Goal: Task Accomplishment & Management: Manage account settings

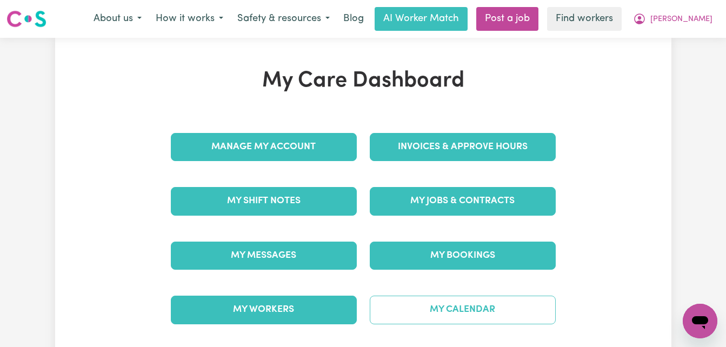
click at [455, 322] on link "My Calendar" at bounding box center [463, 310] width 186 height 28
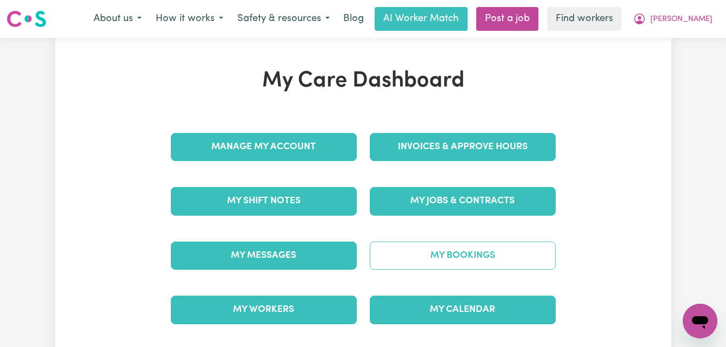
click at [440, 250] on link "My Bookings" at bounding box center [463, 256] width 186 height 28
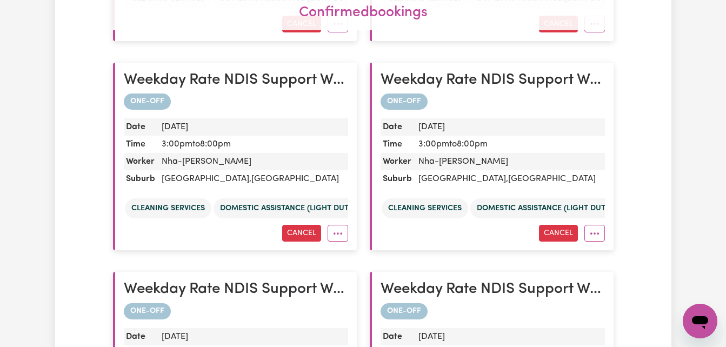
scroll to position [433, 0]
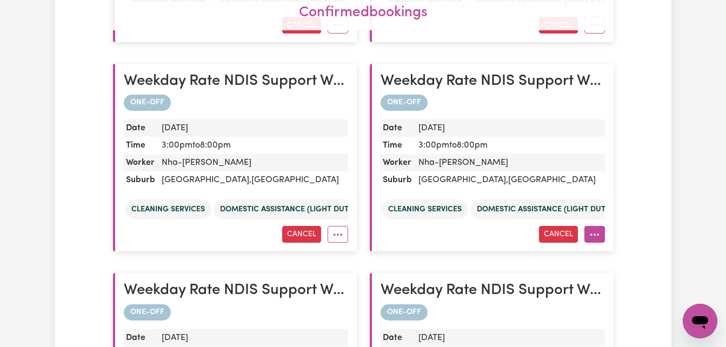
click at [593, 237] on icon "More options" at bounding box center [594, 234] width 11 height 11
click at [618, 284] on link "View in Calendar" at bounding box center [634, 282] width 98 height 22
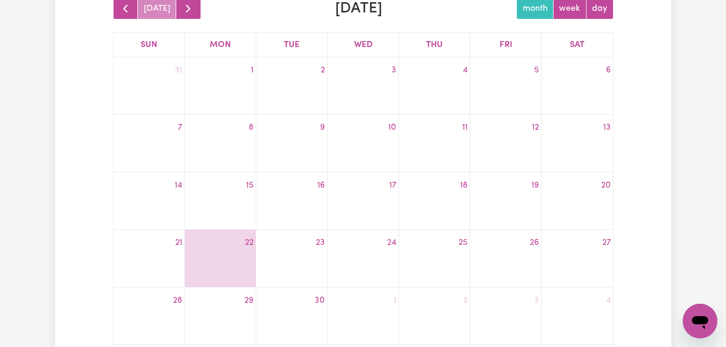
scroll to position [260, 0]
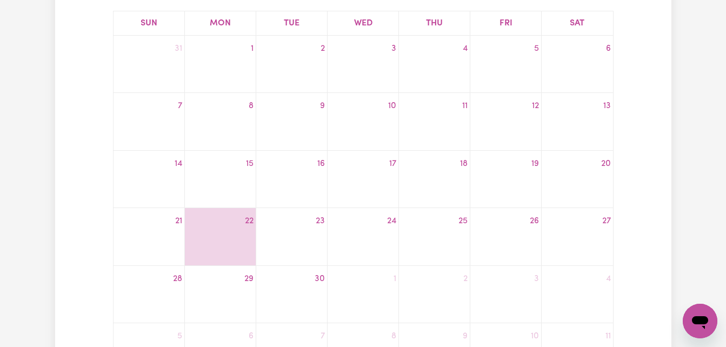
click at [445, 154] on td "18" at bounding box center [434, 179] width 71 height 58
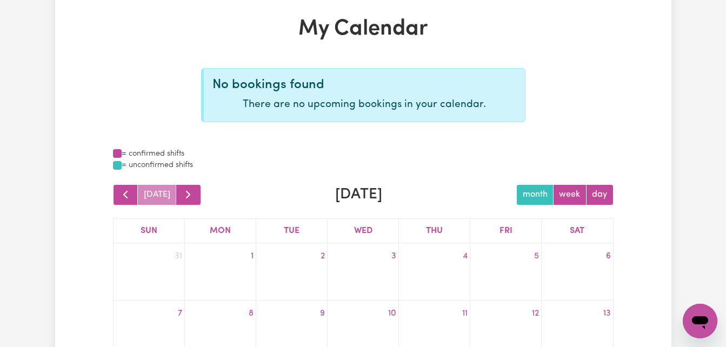
scroll to position [0, 0]
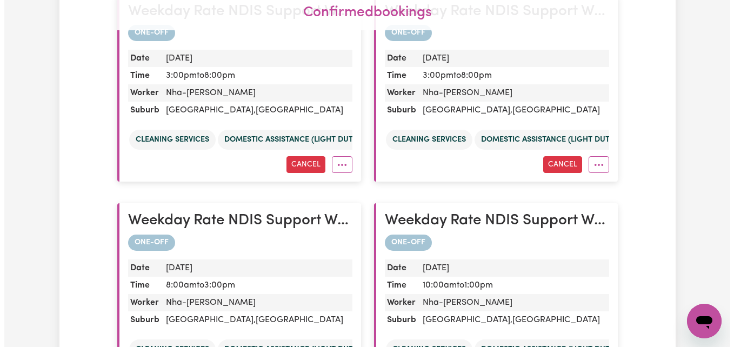
scroll to position [503, 0]
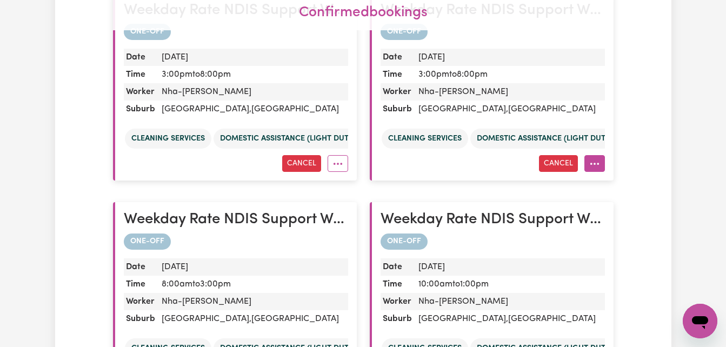
click at [596, 167] on icon "More options" at bounding box center [594, 163] width 11 height 11
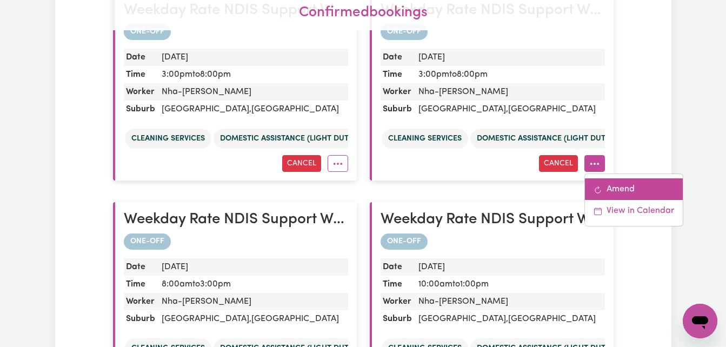
click at [628, 195] on link "Amend" at bounding box center [634, 189] width 98 height 22
select select "pm"
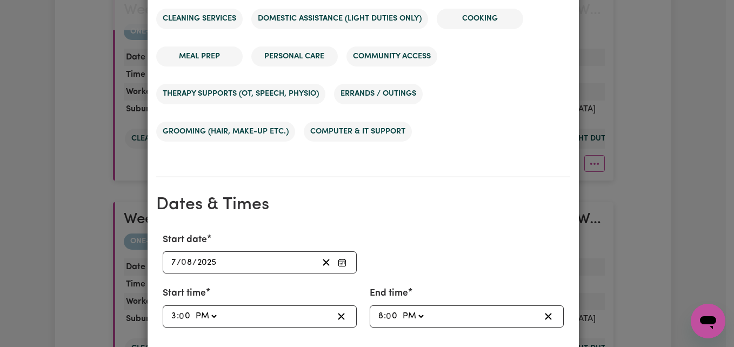
scroll to position [656, 0]
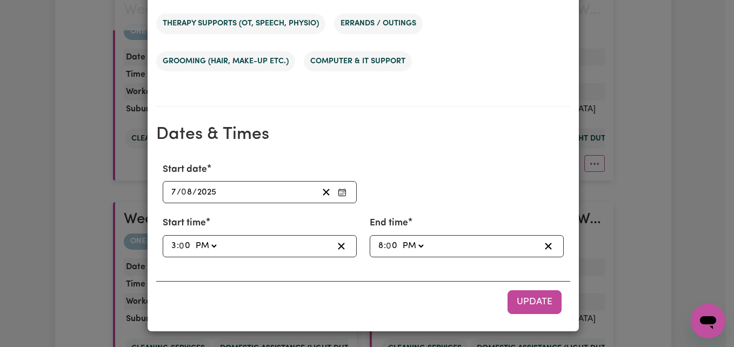
click at [706, 220] on div "Update Booking Your care & support worker Nha-[PERSON_NAME] Suburb [GEOGRAPHIC_…" at bounding box center [367, 173] width 734 height 347
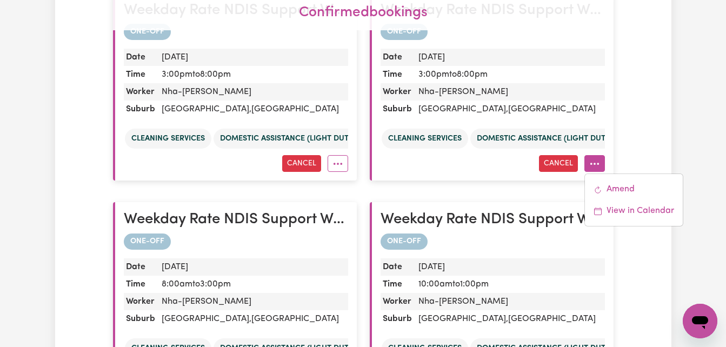
click at [605, 170] on article "Weekday Rate NDIS Support Worker - [GEOGRAPHIC_DATA] ONE-OFF Date [DATE] Time 3…" at bounding box center [492, 87] width 244 height 188
click at [595, 166] on icon "More options" at bounding box center [594, 163] width 11 height 11
click at [620, 192] on link "Amend" at bounding box center [634, 189] width 98 height 22
select select "pm"
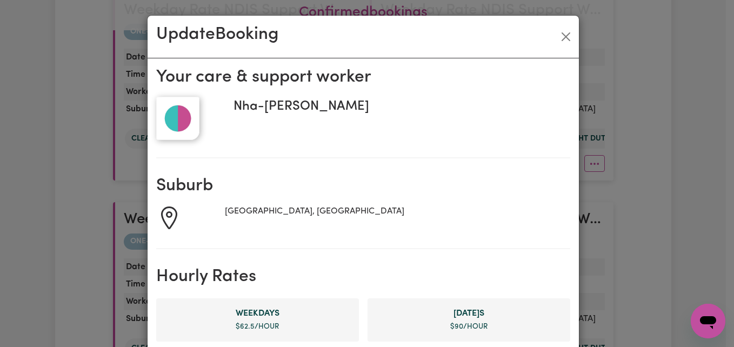
click at [561, 216] on div "[GEOGRAPHIC_DATA], [GEOGRAPHIC_DATA]" at bounding box center [397, 218] width 345 height 26
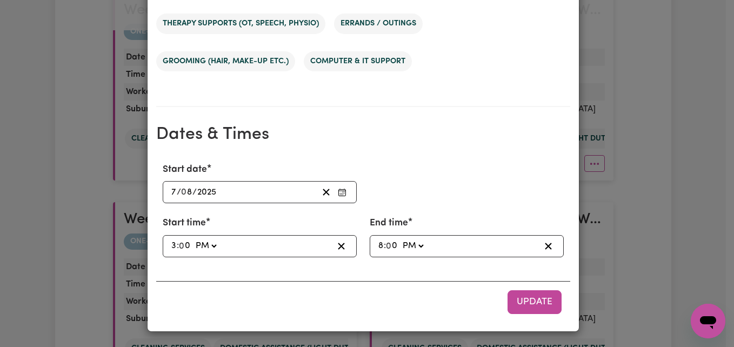
click at [340, 188] on icon "Enter Start date" at bounding box center [342, 192] width 9 height 9
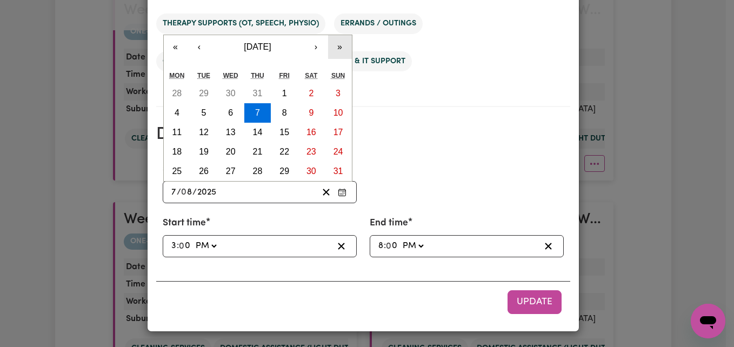
click at [340, 55] on button "»" at bounding box center [340, 47] width 24 height 24
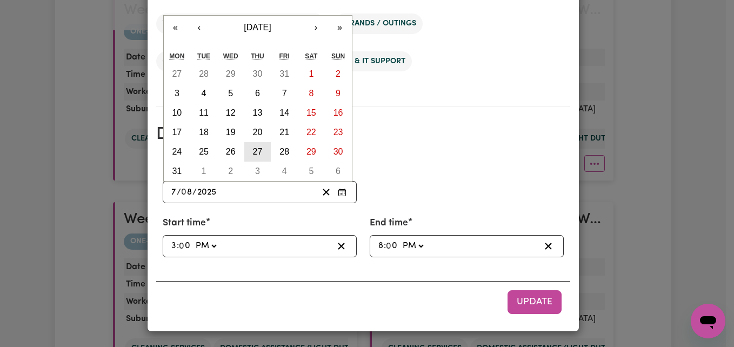
click at [252, 144] on button "27" at bounding box center [257, 151] width 27 height 19
type input "[DATE]"
type input "27"
type input "2026"
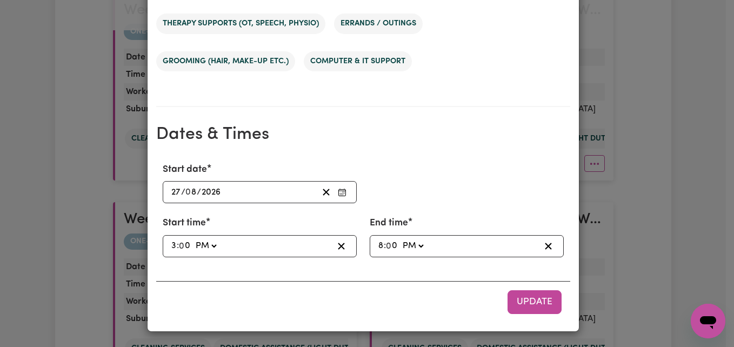
click at [222, 197] on div "[DATE] 27 / 0 8 / 2026" at bounding box center [244, 192] width 148 height 15
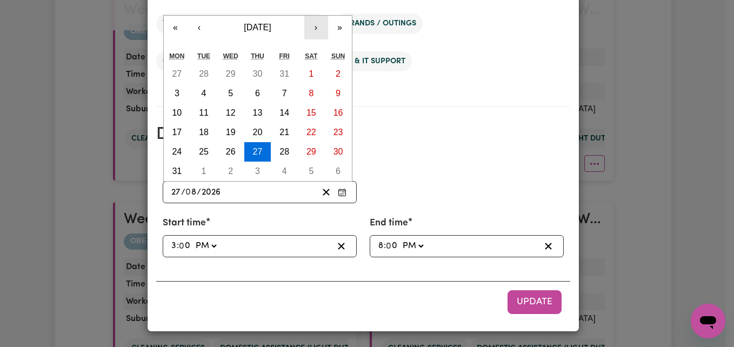
click at [304, 21] on button "›" at bounding box center [316, 28] width 24 height 24
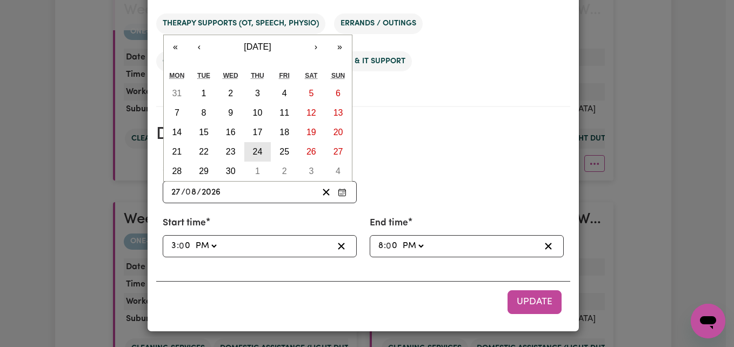
click at [256, 153] on abbr "24" at bounding box center [258, 151] width 10 height 9
type input "[DATE]"
type input "24"
type input "9"
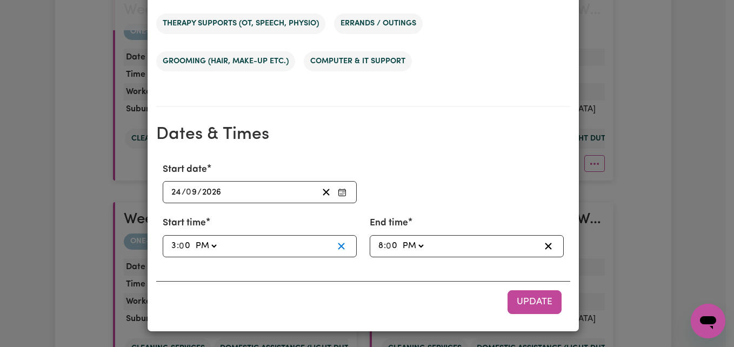
click at [333, 244] on button "button" at bounding box center [341, 246] width 17 height 15
select select
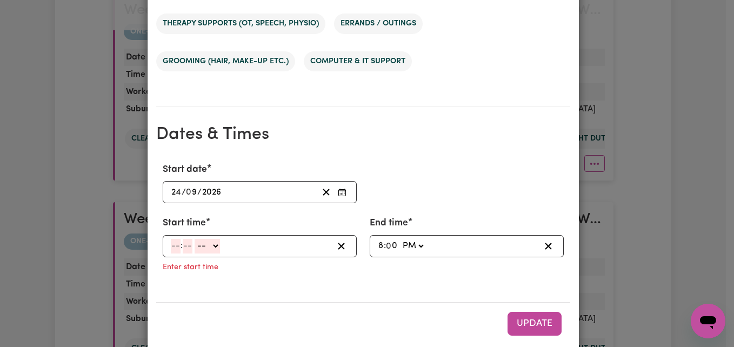
click at [265, 248] on div ": -- AM PM" at bounding box center [251, 246] width 163 height 15
click at [174, 242] on input "12" at bounding box center [175, 246] width 9 height 15
click at [209, 248] on select "-- AM PM" at bounding box center [206, 246] width 25 height 15
click at [179, 248] on span ":" at bounding box center [180, 246] width 2 height 10
click at [171, 249] on input "12" at bounding box center [175, 246] width 9 height 15
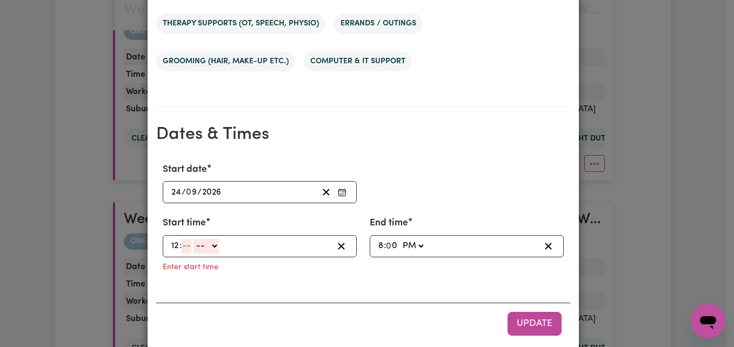
type input "12"
type input "23"
click at [171, 239] on input "12" at bounding box center [175, 246] width 9 height 15
type input "12"
type input "7"
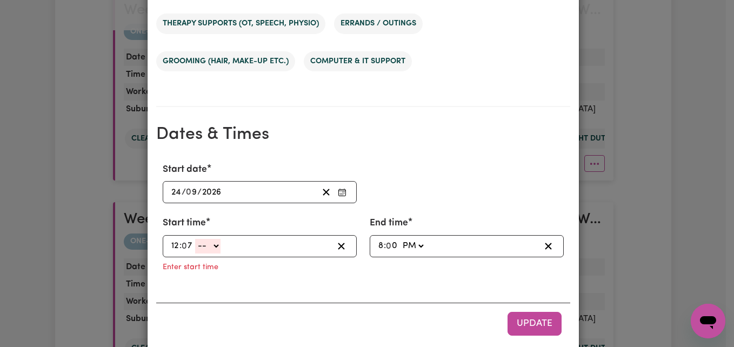
click at [159, 277] on div "Start time 12 : 0 7 -- AM PM Enter start time" at bounding box center [259, 247] width 207 height 62
click at [179, 244] on span ":" at bounding box center [180, 246] width 2 height 10
click at [213, 249] on select "-- AM PM" at bounding box center [207, 246] width 25 height 15
select select "pm"
click at [195, 239] on select "-- AM PM" at bounding box center [207, 246] width 25 height 15
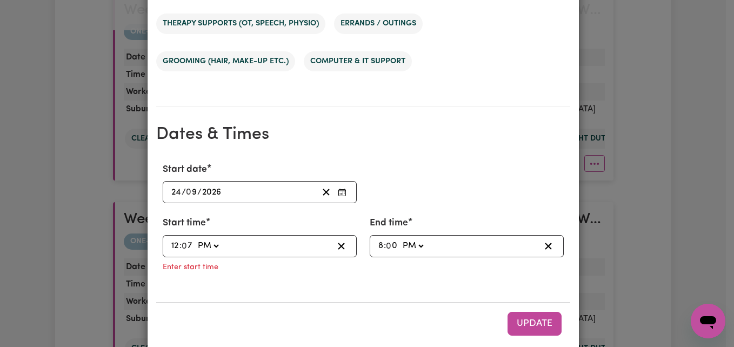
type input "12:07"
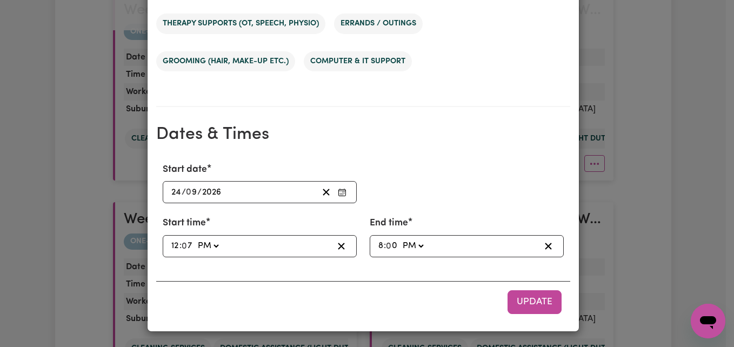
click at [164, 242] on div "12:07 12 : 0 7 AM PM" at bounding box center [260, 246] width 194 height 22
click at [170, 250] on div "12:07 12 : 0 7 AM PM" at bounding box center [251, 246] width 163 height 15
type input "12"
type input "12:03"
type input "3"
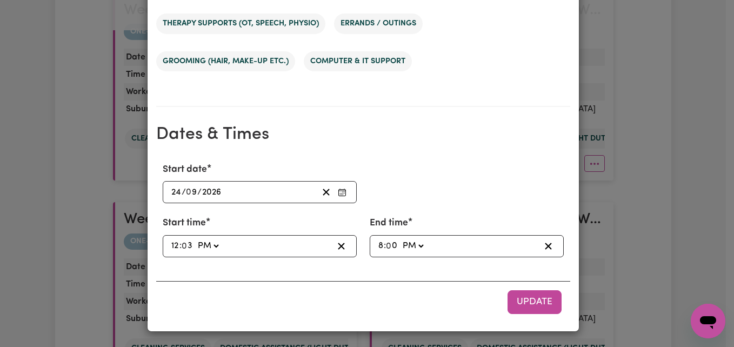
type input "12:30"
type input "30"
click at [164, 247] on div "12:30 12 : 30 AM PM" at bounding box center [260, 246] width 194 height 22
drag, startPoint x: 164, startPoint y: 245, endPoint x: 147, endPoint y: 267, distance: 27.7
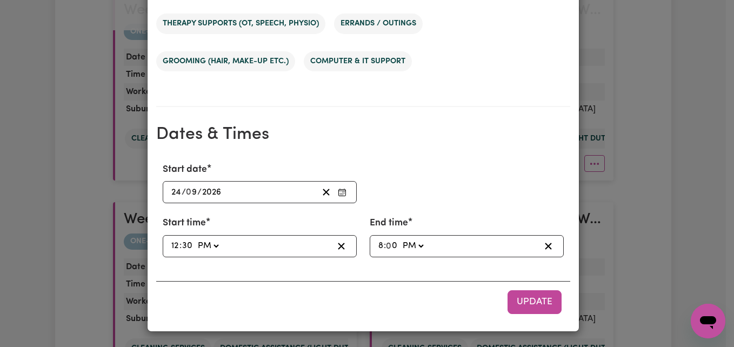
drag, startPoint x: 147, startPoint y: 267, endPoint x: 226, endPoint y: 295, distance: 84.3
click at [226, 295] on div "Update" at bounding box center [363, 302] width 414 height 42
click at [183, 241] on input "30" at bounding box center [187, 246] width 11 height 15
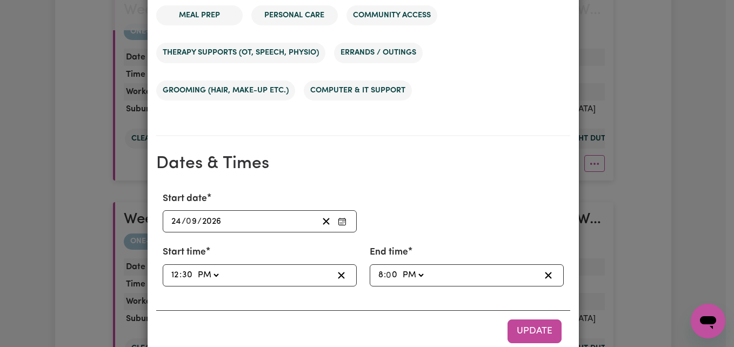
type input "19:30"
type input "7"
drag, startPoint x: 315, startPoint y: 320, endPoint x: 305, endPoint y: 322, distance: 10.4
click at [305, 322] on div "Update" at bounding box center [363, 331] width 414 height 42
click at [398, 277] on span at bounding box center [399, 275] width 2 height 10
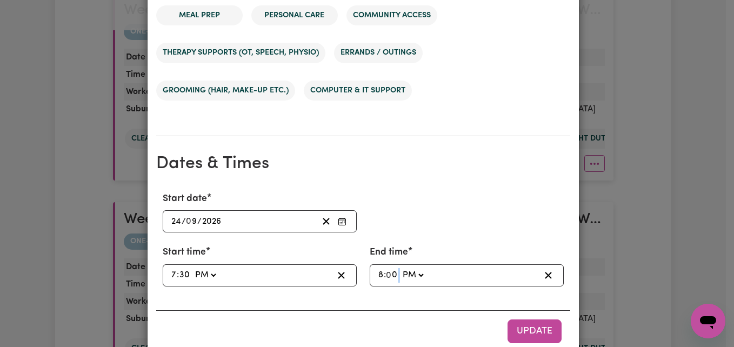
click at [398, 277] on span at bounding box center [399, 275] width 2 height 10
click at [369, 287] on div "Start date [DATE] 24 / 0 9 / 2026 « ‹ [DATE] › » Mon Tue Wed Thu Fri Sat Sun 31…" at bounding box center [363, 239] width 414 height 112
click at [387, 277] on input "0" at bounding box center [392, 275] width 11 height 15
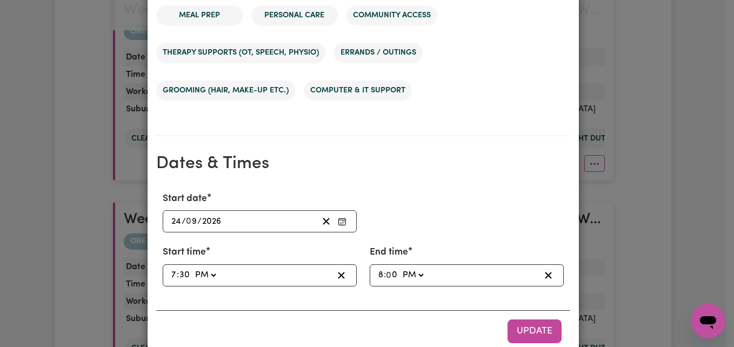
click at [391, 271] on input "0" at bounding box center [392, 275] width 11 height 15
click at [378, 277] on input "8" at bounding box center [381, 275] width 6 height 15
type input "17:00"
type input "5"
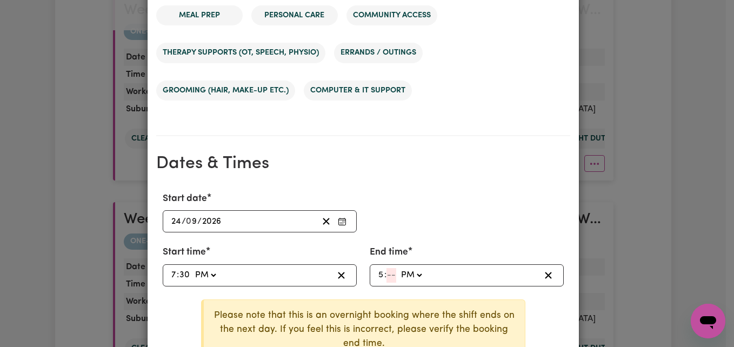
type input "17:07"
type input "7"
type input "19:03"
type input "3"
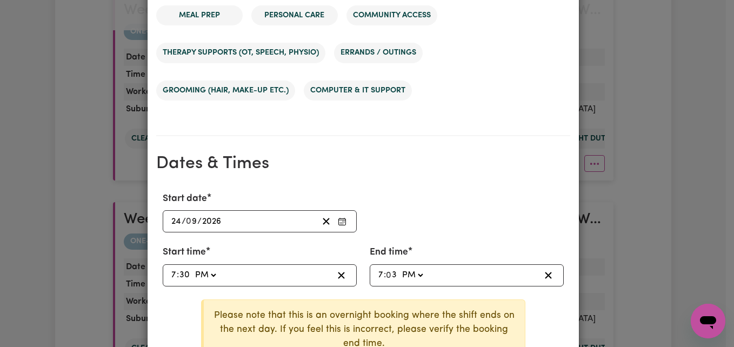
type input "19:30"
type input "30"
click at [416, 281] on select "AM PM" at bounding box center [412, 275] width 25 height 15
click at [412, 278] on select "AM PM" at bounding box center [412, 275] width 25 height 15
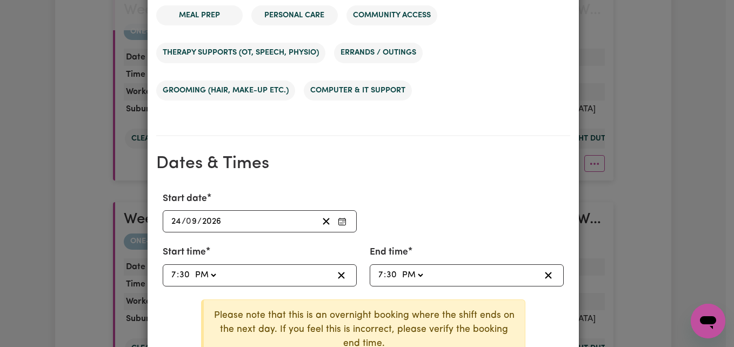
select select "am"
click at [400, 268] on select "AM PM" at bounding box center [412, 275] width 25 height 15
type input "07:30"
click at [548, 335] on div "Please note that this is an overnight booking where the shift ends on the next …" at bounding box center [363, 335] width 414 height 70
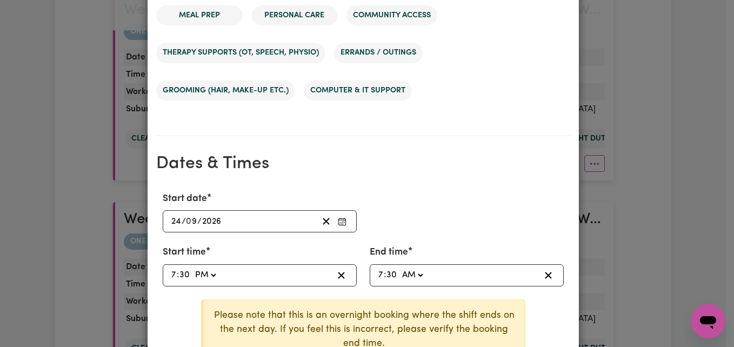
click at [548, 335] on div "Please note that this is an overnight booking where the shift ends on the next …" at bounding box center [363, 335] width 414 height 70
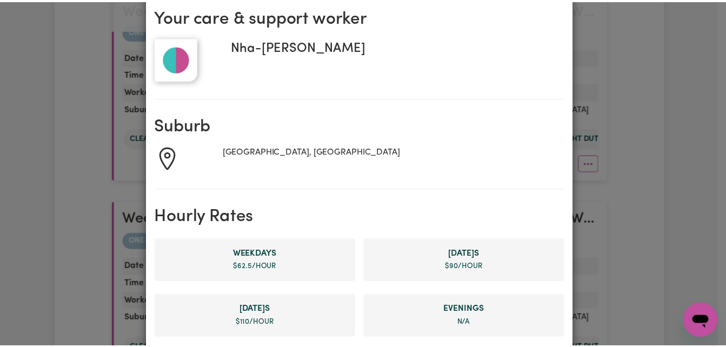
scroll to position [0, 0]
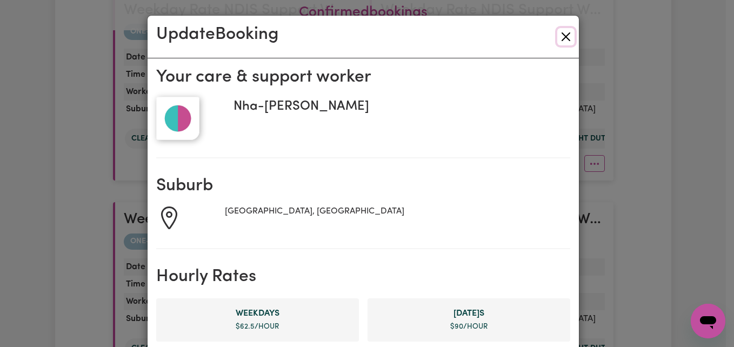
click at [557, 43] on button "Close" at bounding box center [565, 36] width 17 height 17
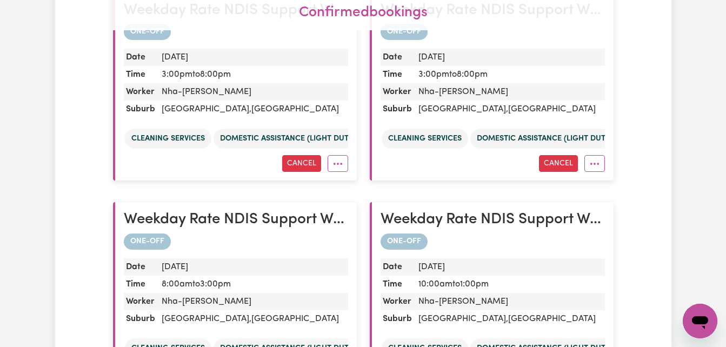
scroll to position [495, 0]
